Goal: Communication & Community: Answer question/provide support

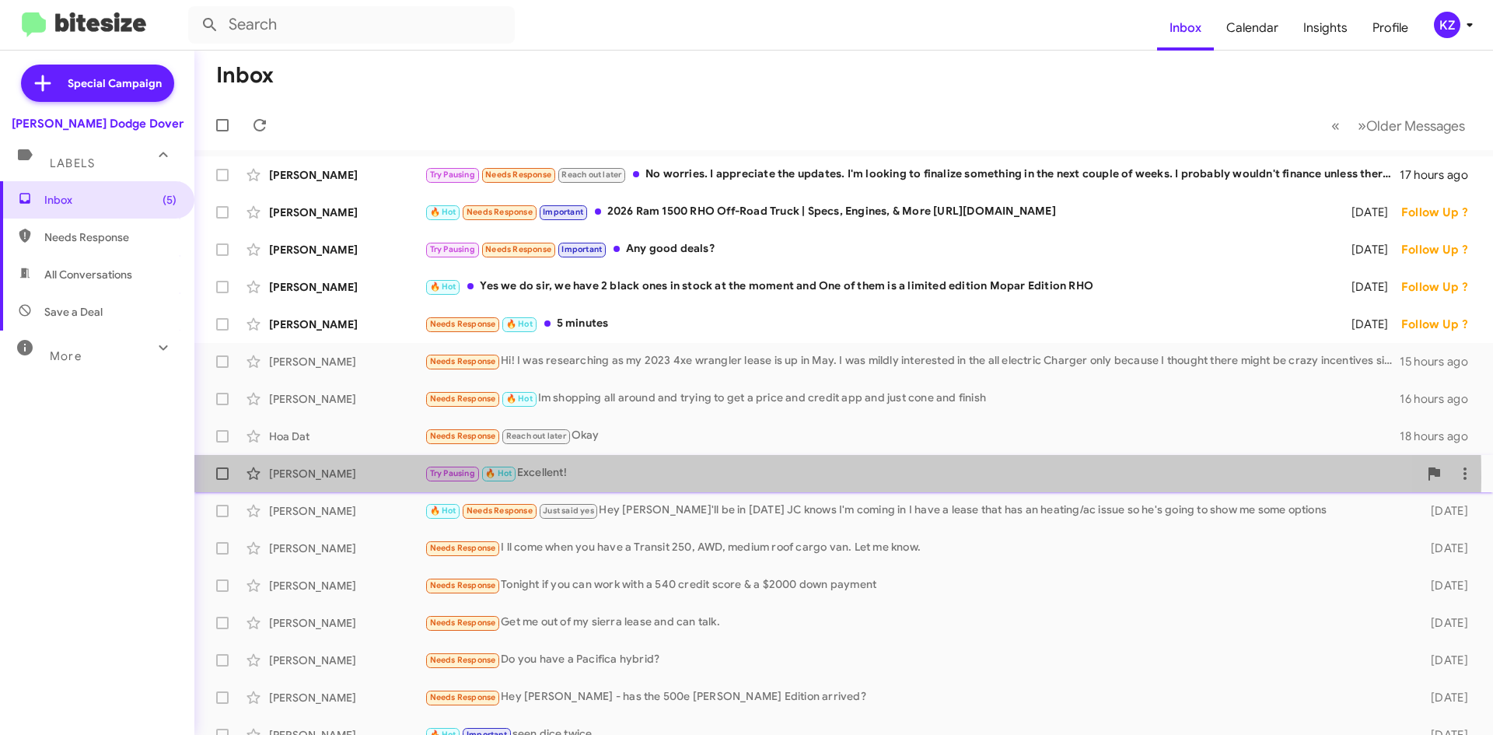
click at [656, 477] on div "Try Pausing 🔥 Hot Excellent!" at bounding box center [920, 473] width 993 height 18
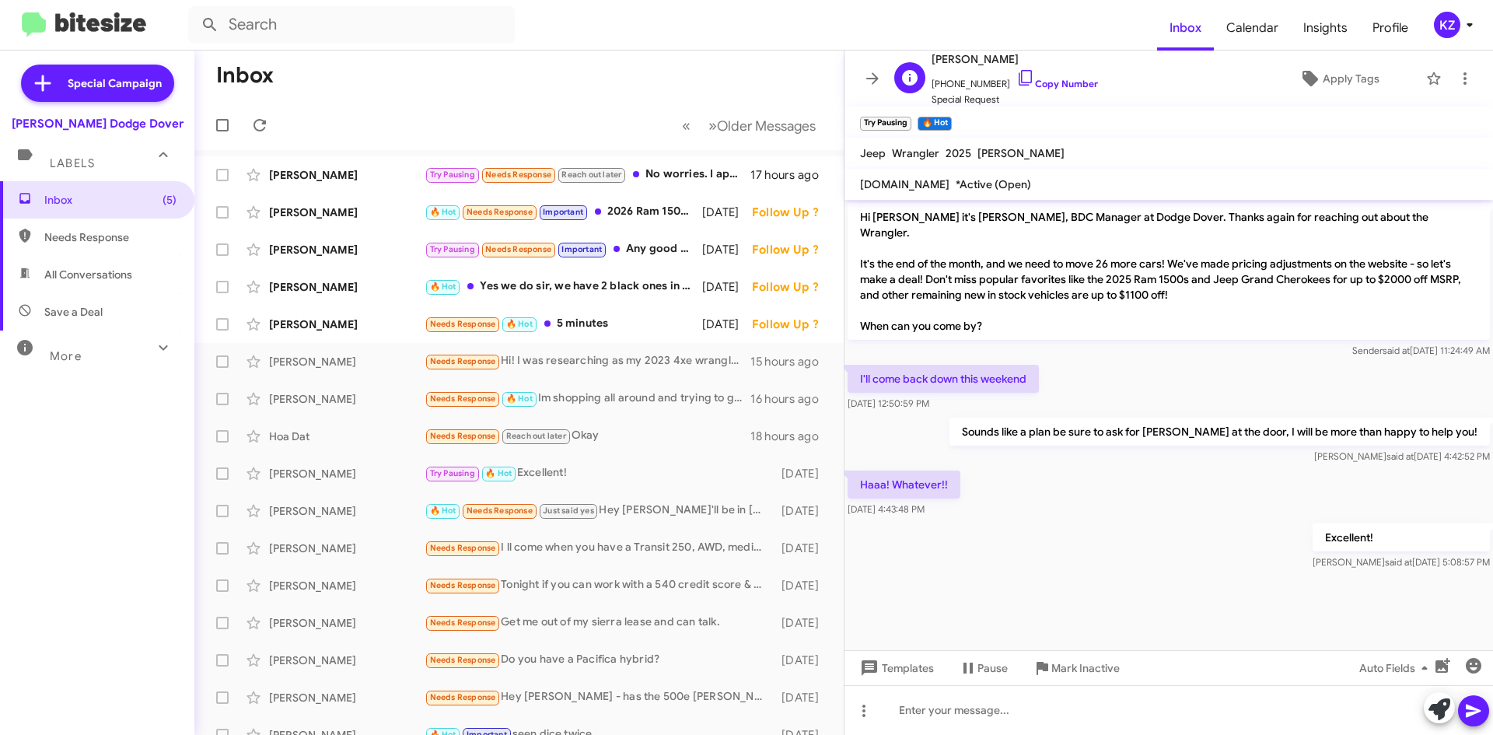
drag, startPoint x: 1018, startPoint y: 59, endPoint x: 944, endPoint y: 54, distance: 74.0
click at [944, 57] on span "[PERSON_NAME]" at bounding box center [1014, 59] width 166 height 19
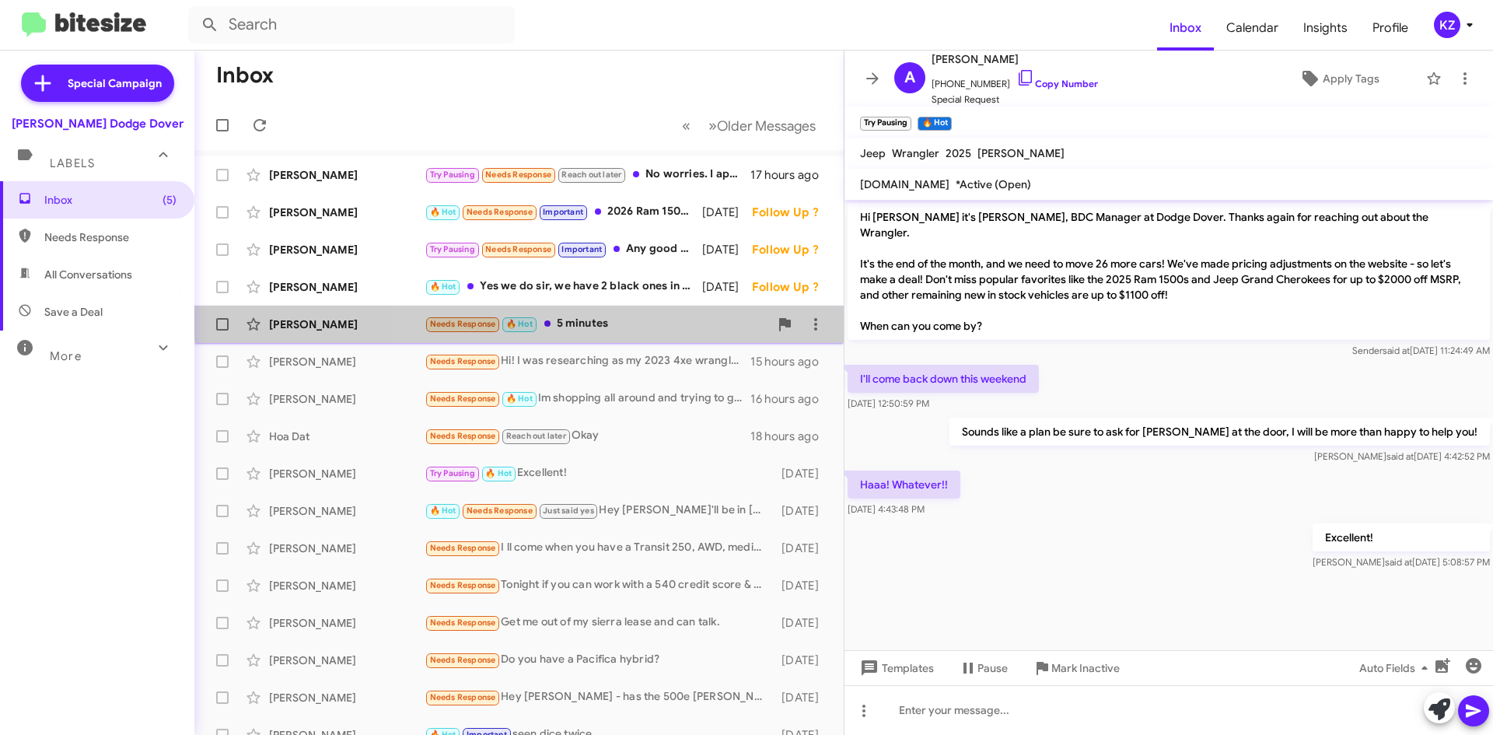
click at [620, 314] on div "[PERSON_NAME] Needs Response 🔥 Hot 5 minutes [DATE] Follow Up ?" at bounding box center [519, 324] width 624 height 31
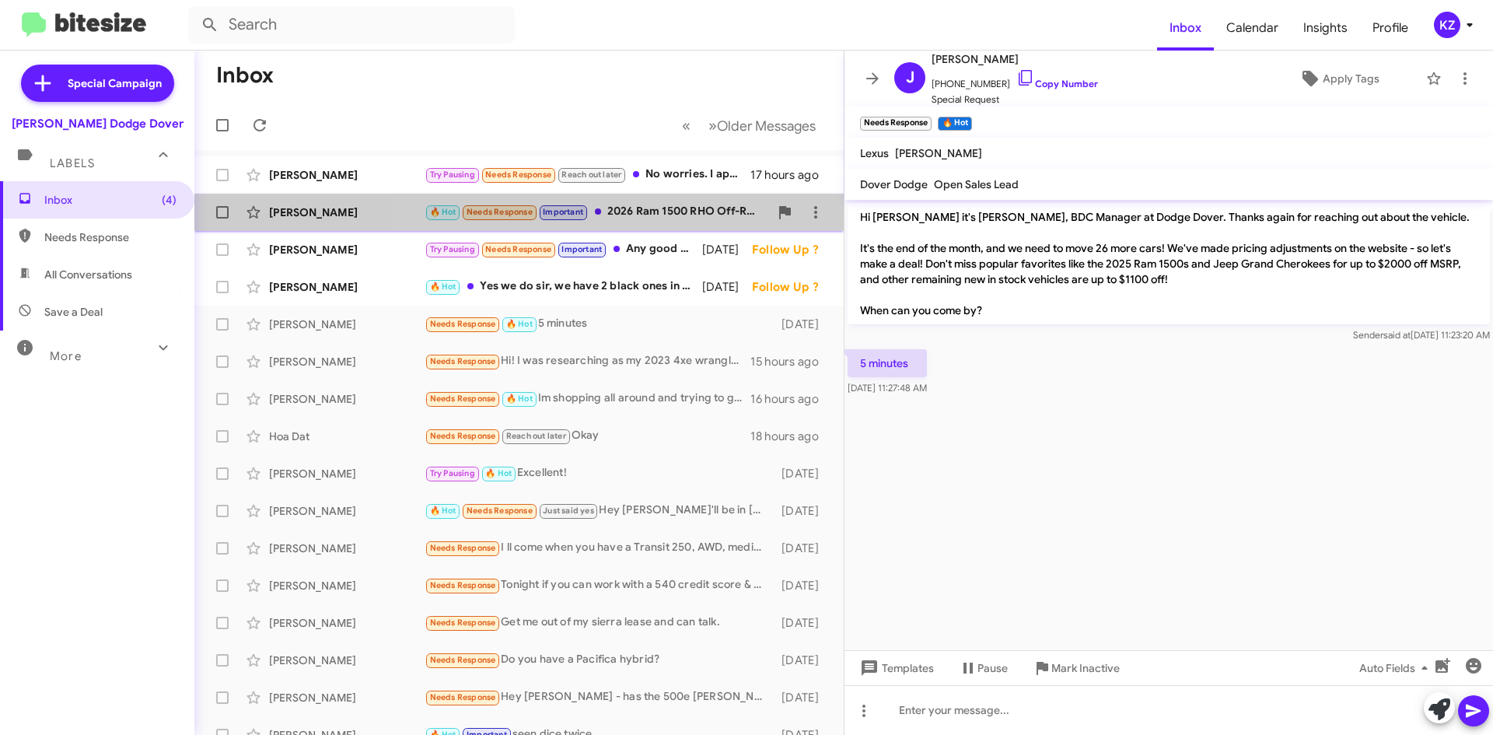
click at [676, 204] on div "🔥 Hot Needs Response Important 2026 Ram 1500 RHO Off-Road Truck | Specs, Engine…" at bounding box center [596, 212] width 344 height 18
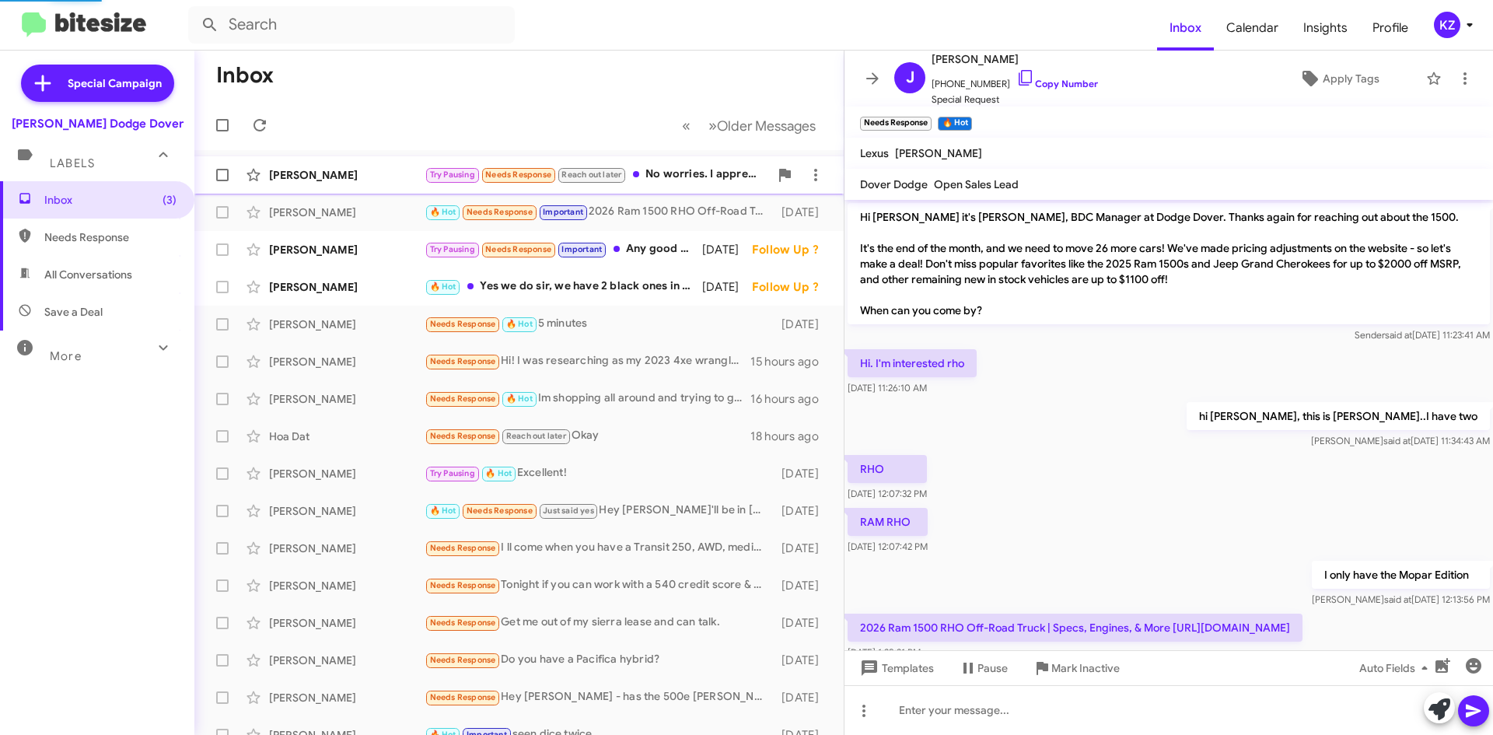
scroll to position [40, 0]
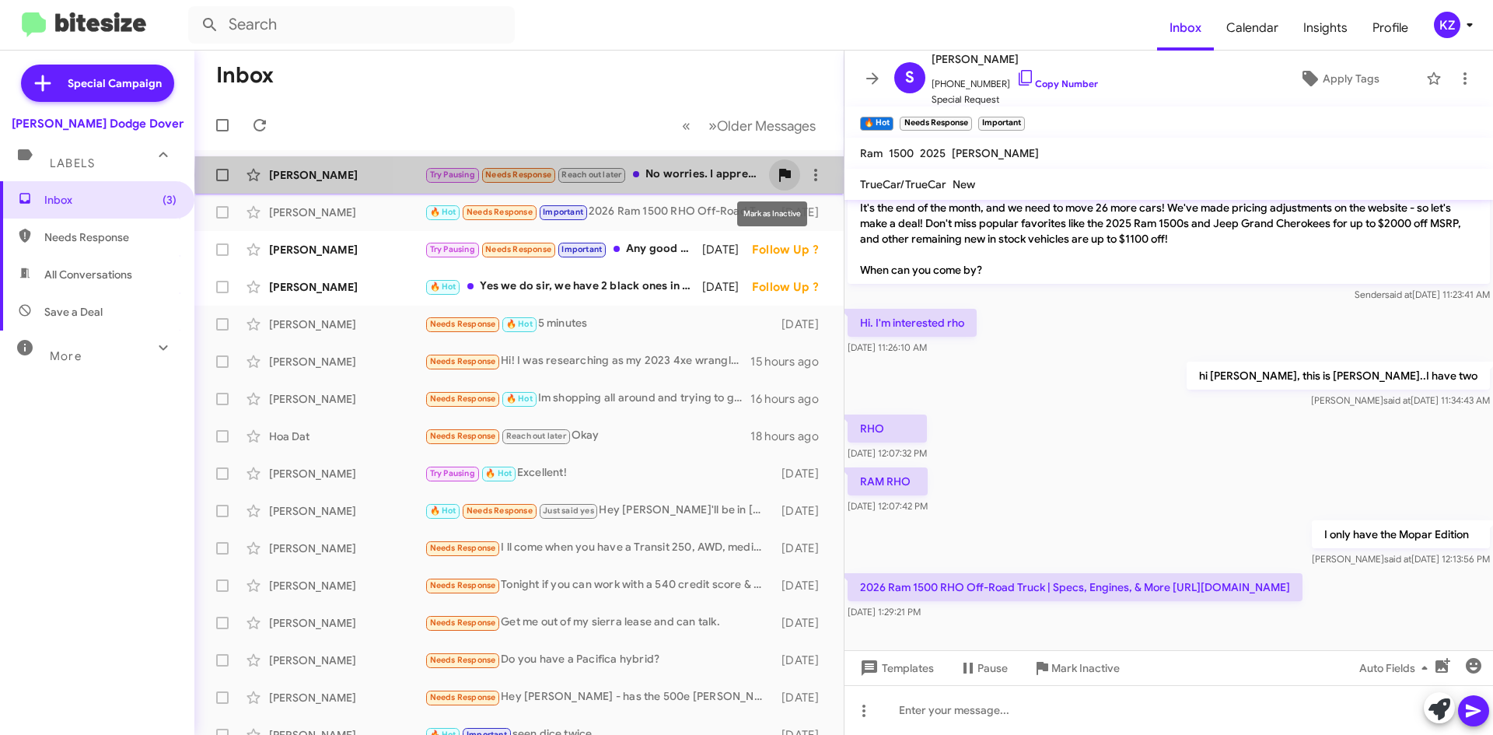
click at [769, 175] on span at bounding box center [784, 175] width 31 height 19
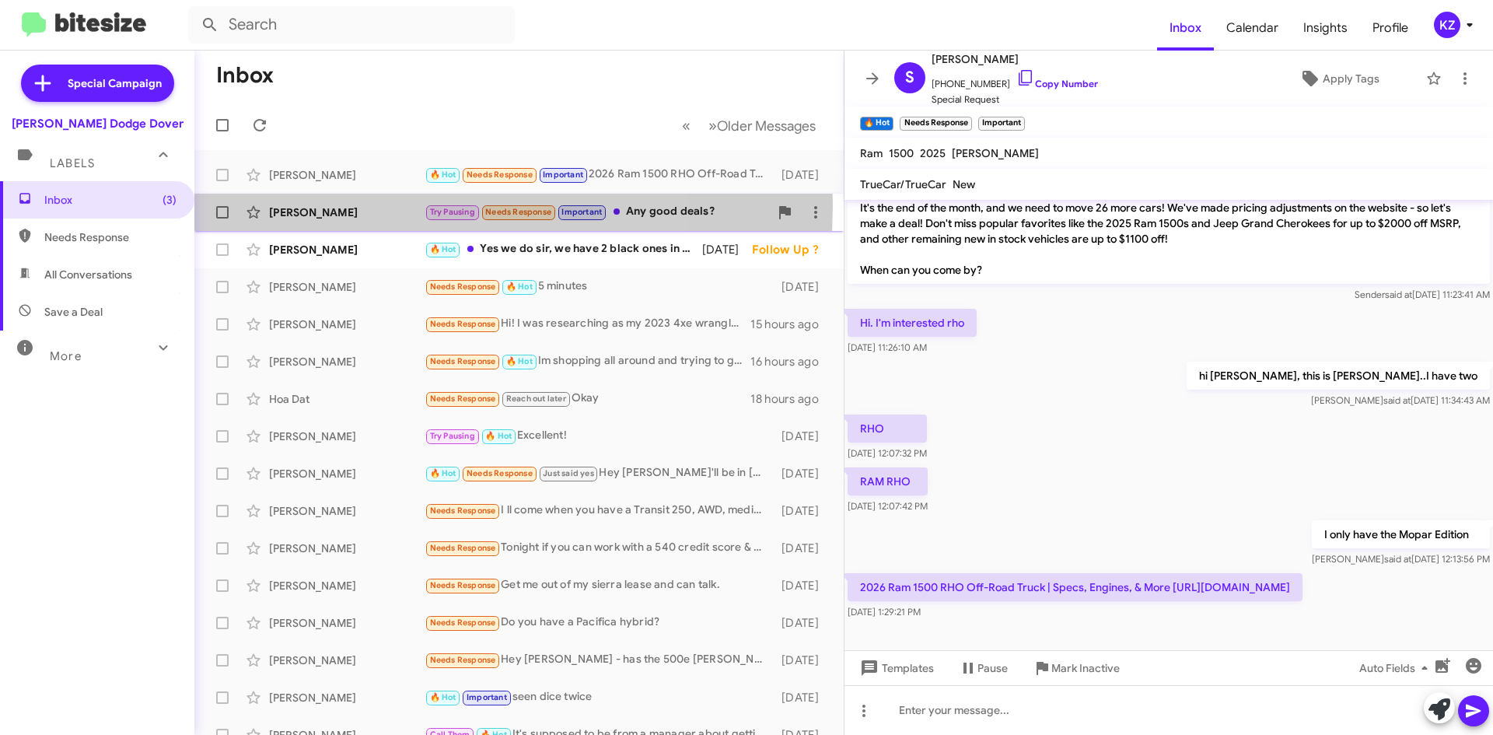
click at [365, 205] on div "[PERSON_NAME]" at bounding box center [346, 212] width 155 height 16
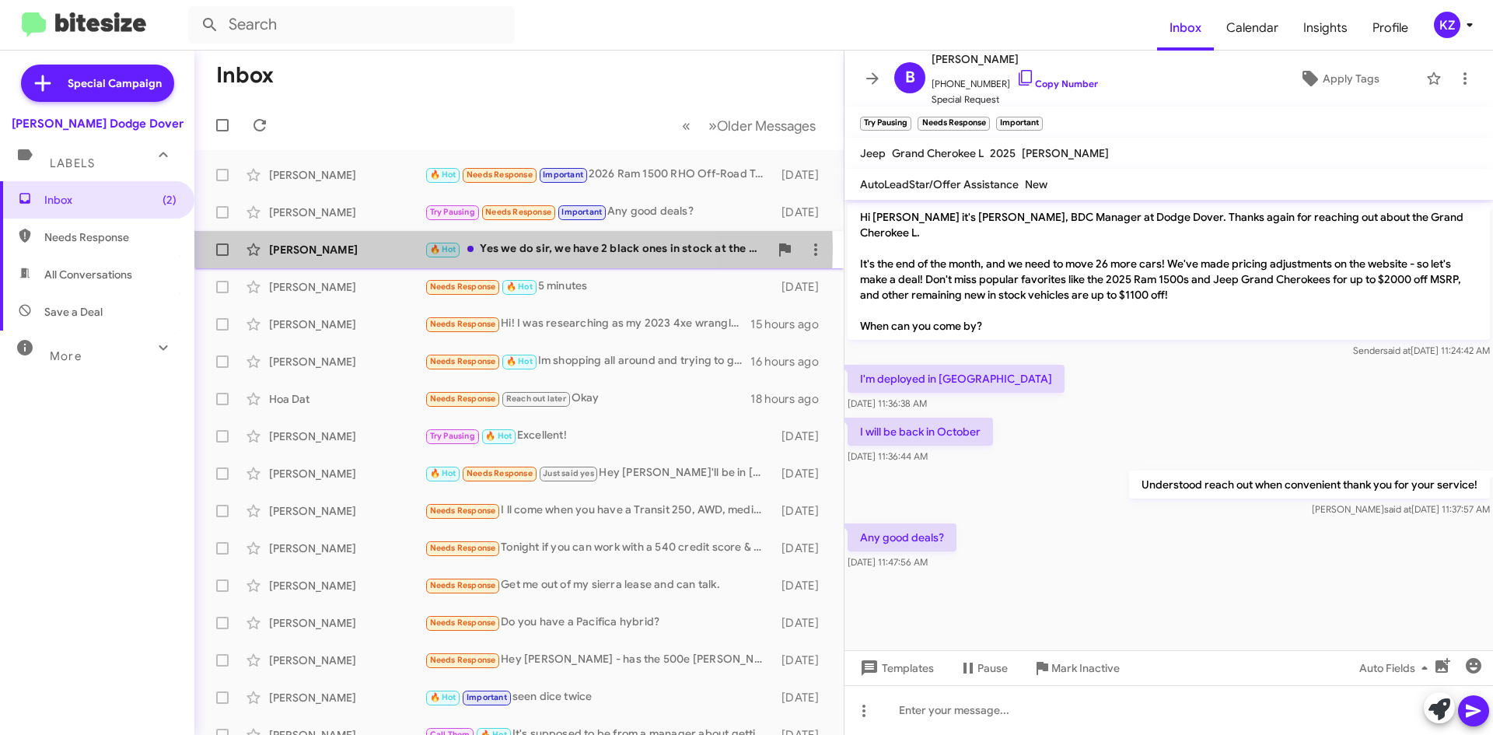
click at [379, 247] on div "[PERSON_NAME]" at bounding box center [346, 250] width 155 height 16
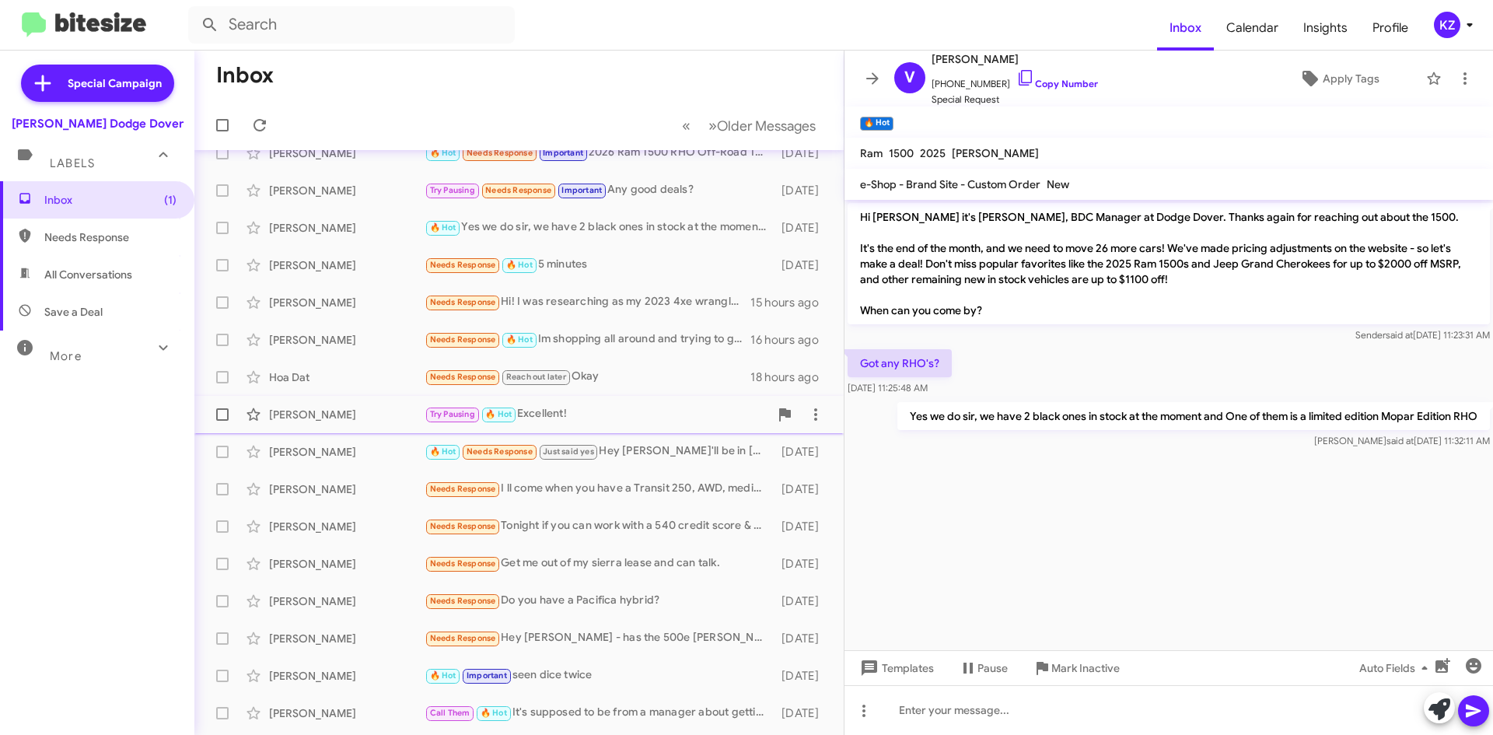
scroll to position [78, 0]
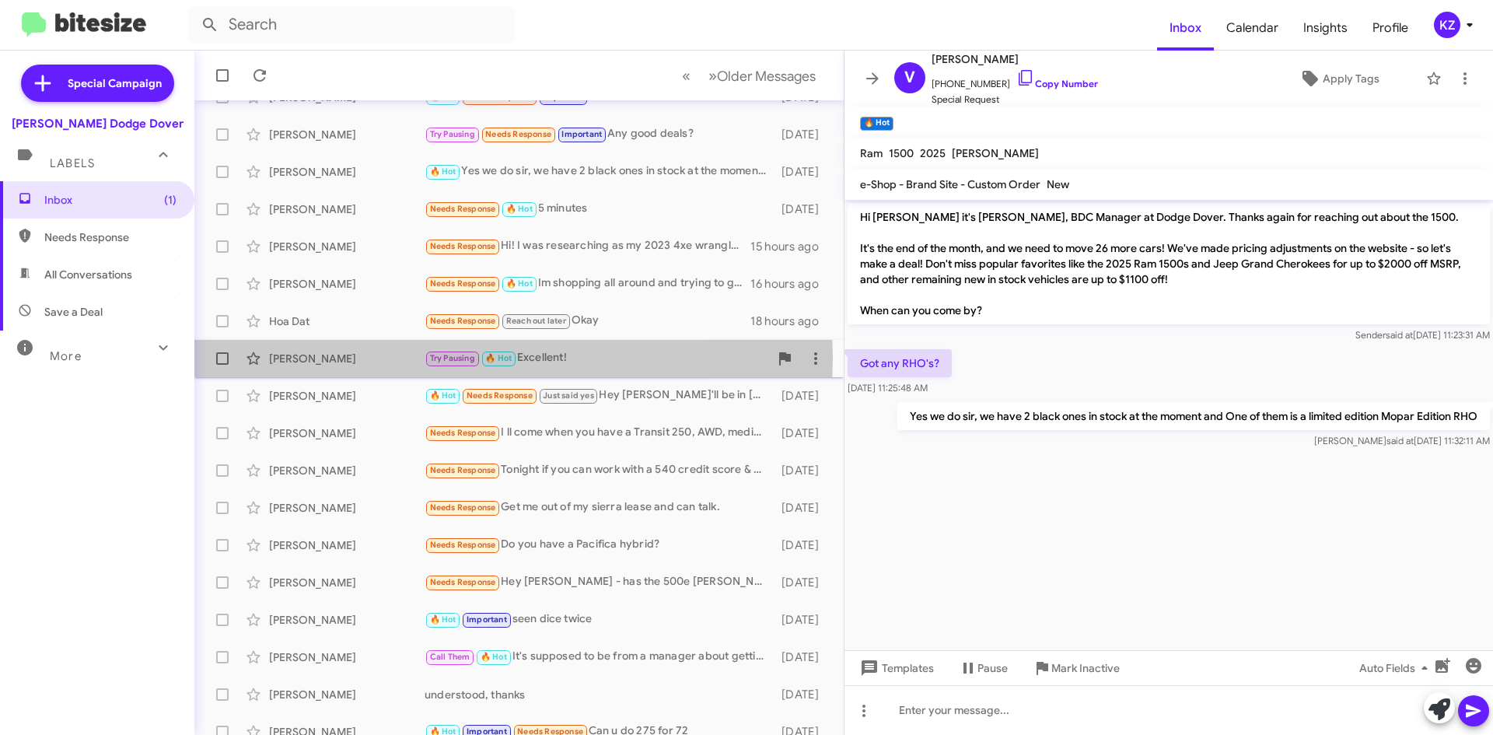
click at [375, 358] on div "[PERSON_NAME]" at bounding box center [346, 359] width 155 height 16
